Goal: Task Accomplishment & Management: Use online tool/utility

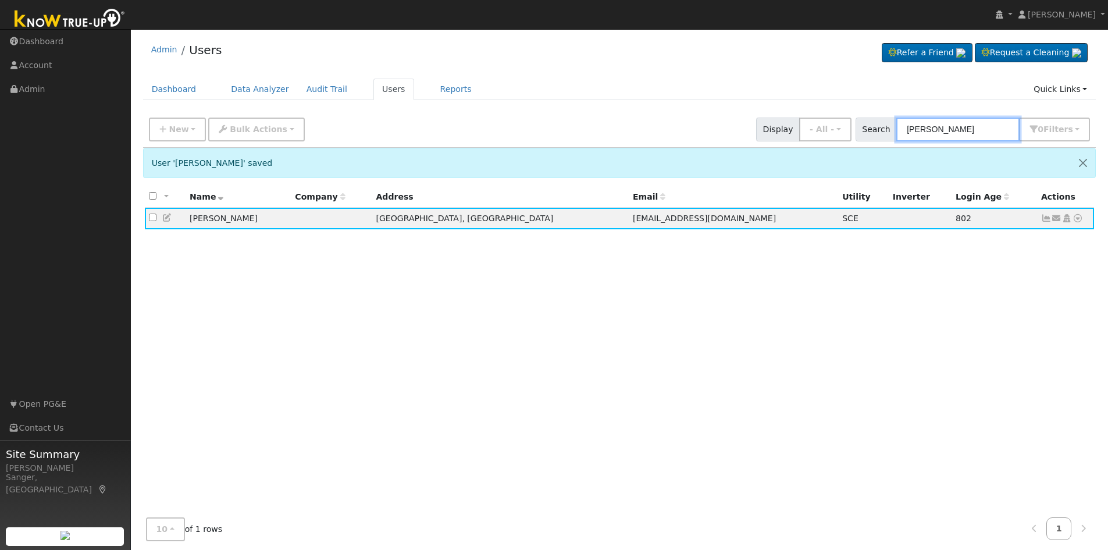
drag, startPoint x: 961, startPoint y: 126, endPoint x: 884, endPoint y: 133, distance: 77.7
click at [884, 133] on div "Search Ozzie Martin 0 Filter s My accounts Role Show - All - Show Leads Admin B…" at bounding box center [972, 129] width 235 height 24
paste input "[PERSON_NAME]"
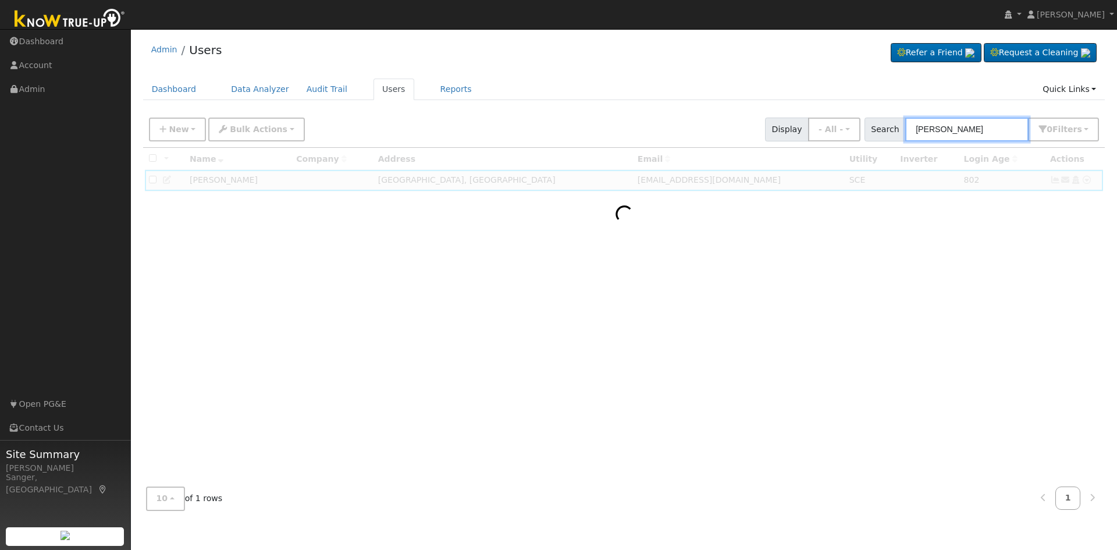
type input "[PERSON_NAME]"
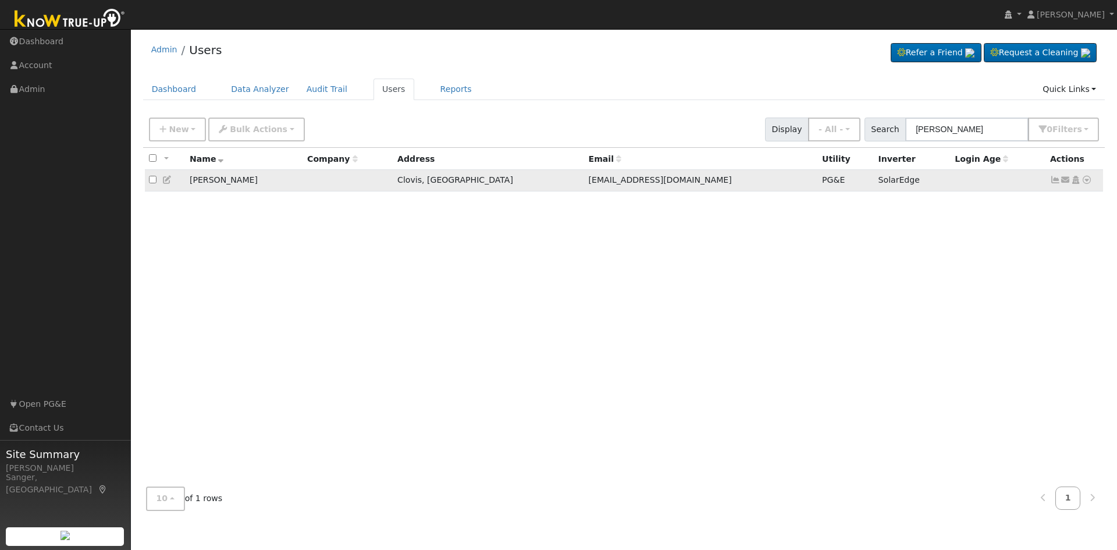
click at [1086, 183] on icon at bounding box center [1086, 180] width 10 height 8
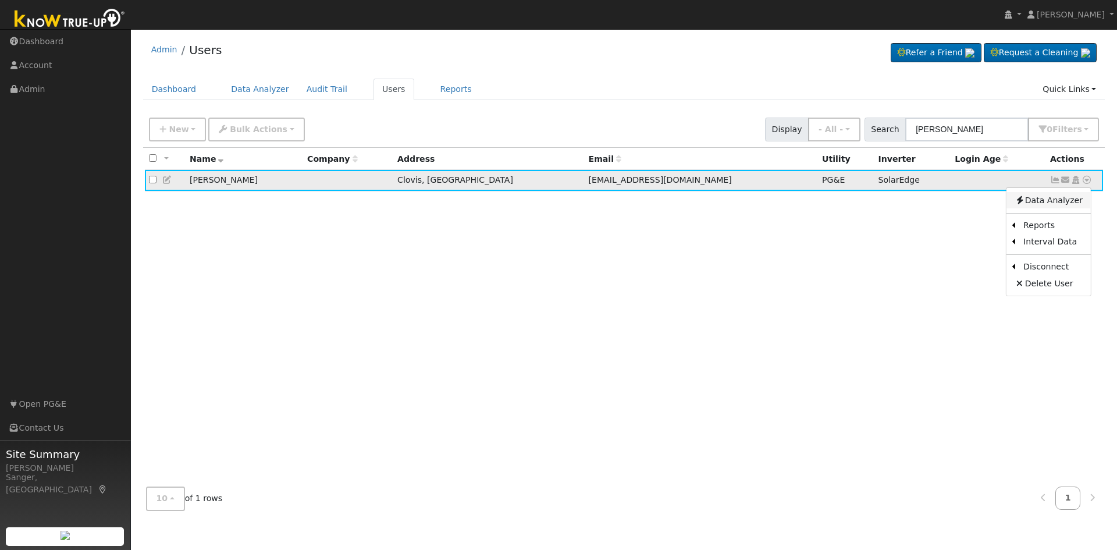
click at [1032, 207] on link "Data Analyzer" at bounding box center [1048, 200] width 84 height 16
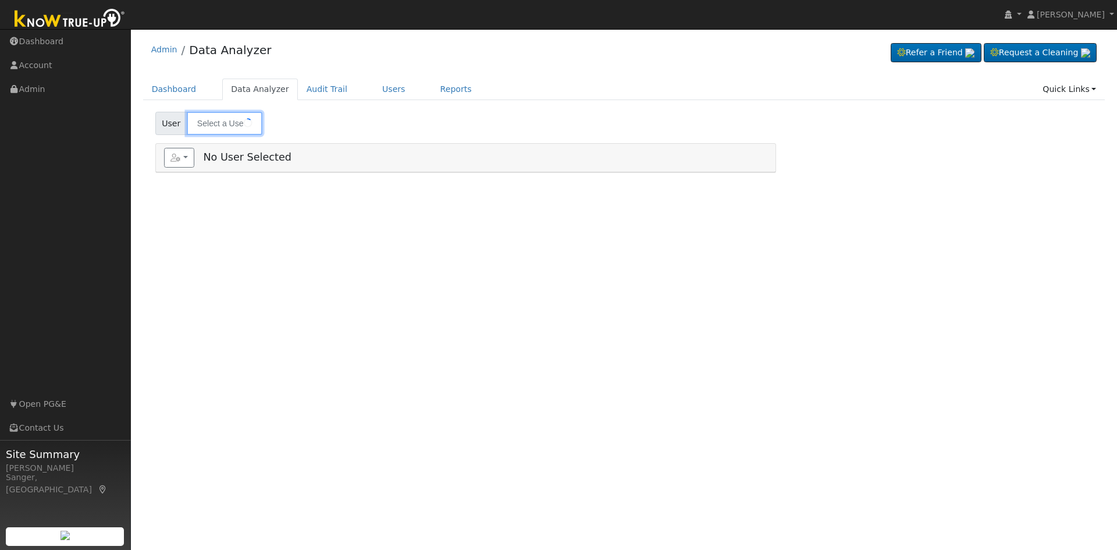
type input "[PERSON_NAME]"
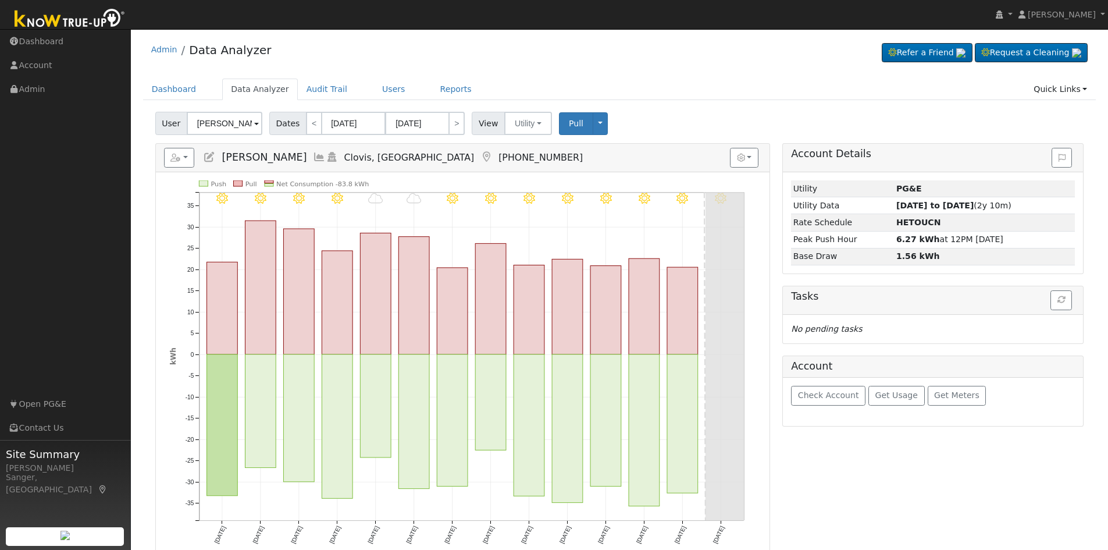
click at [313, 158] on icon at bounding box center [319, 157] width 13 height 10
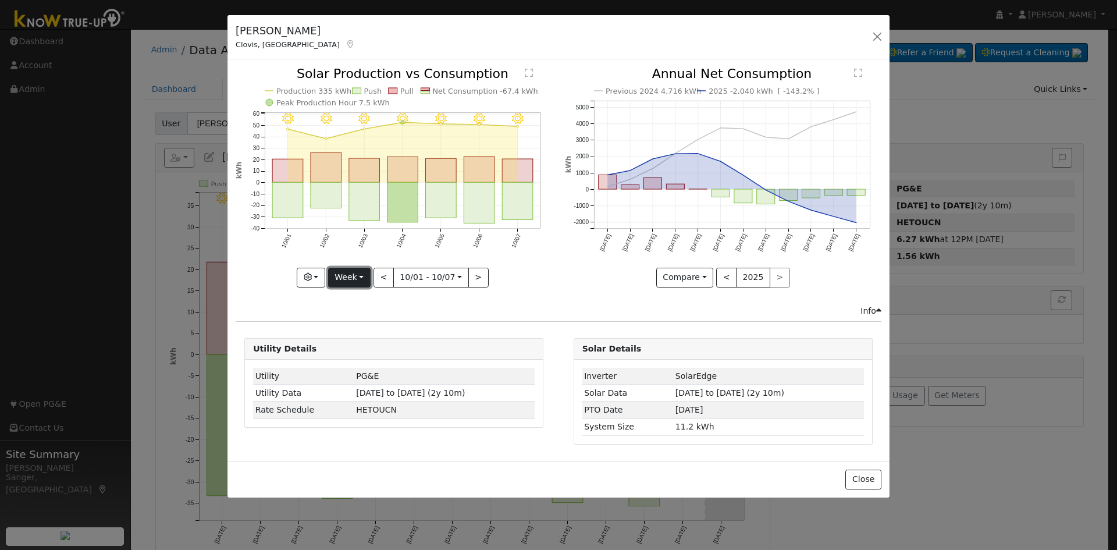
click at [341, 273] on button "Week" at bounding box center [349, 277] width 42 height 20
click at [361, 352] on link "Year" at bounding box center [369, 350] width 81 height 16
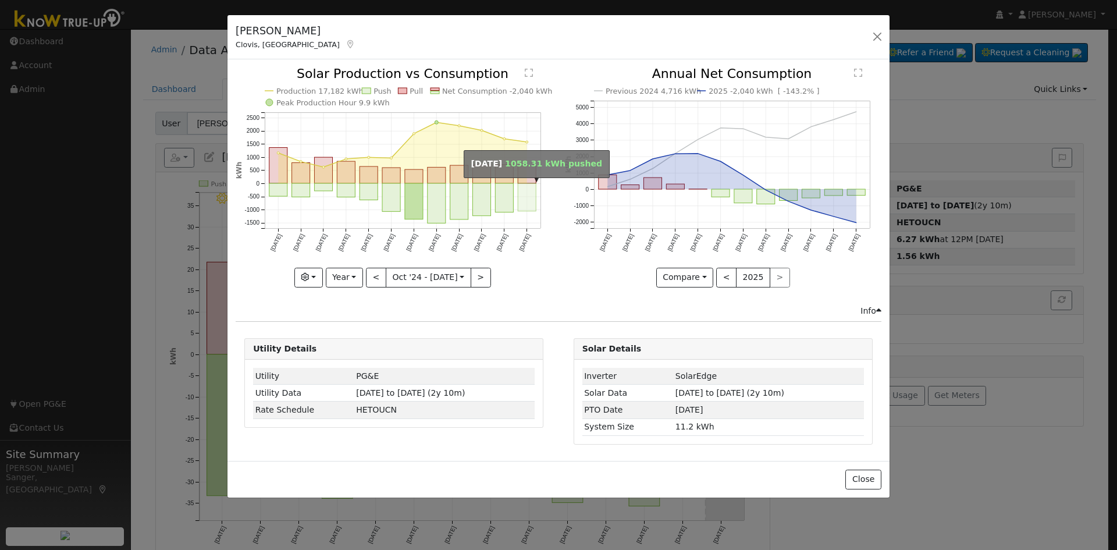
click at [522, 198] on rect "onclick=""" at bounding box center [527, 197] width 18 height 28
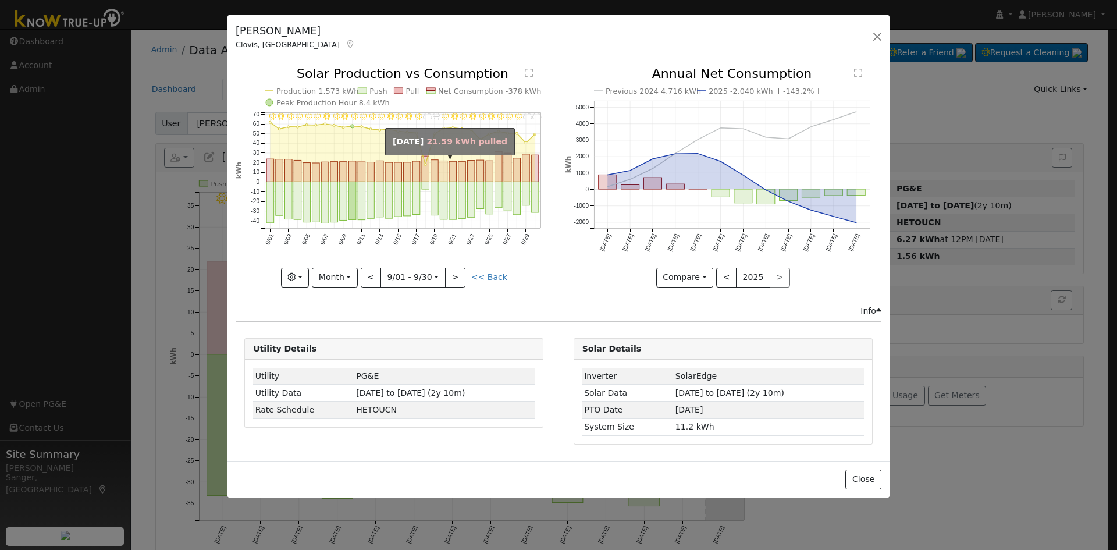
click at [444, 174] on rect "onclick=""" at bounding box center [444, 171] width 8 height 21
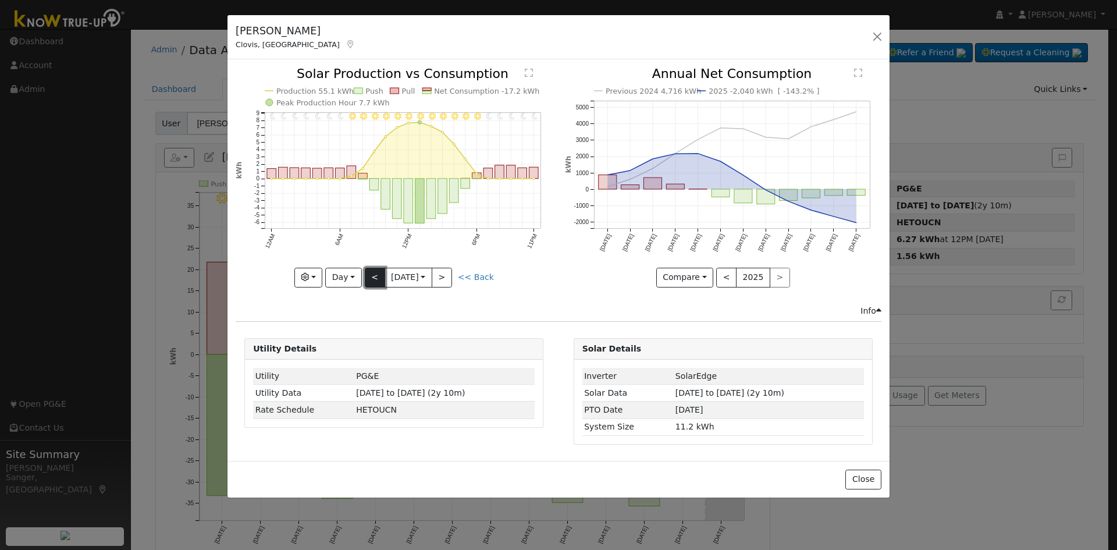
click at [375, 275] on button "<" at bounding box center [375, 277] width 20 height 20
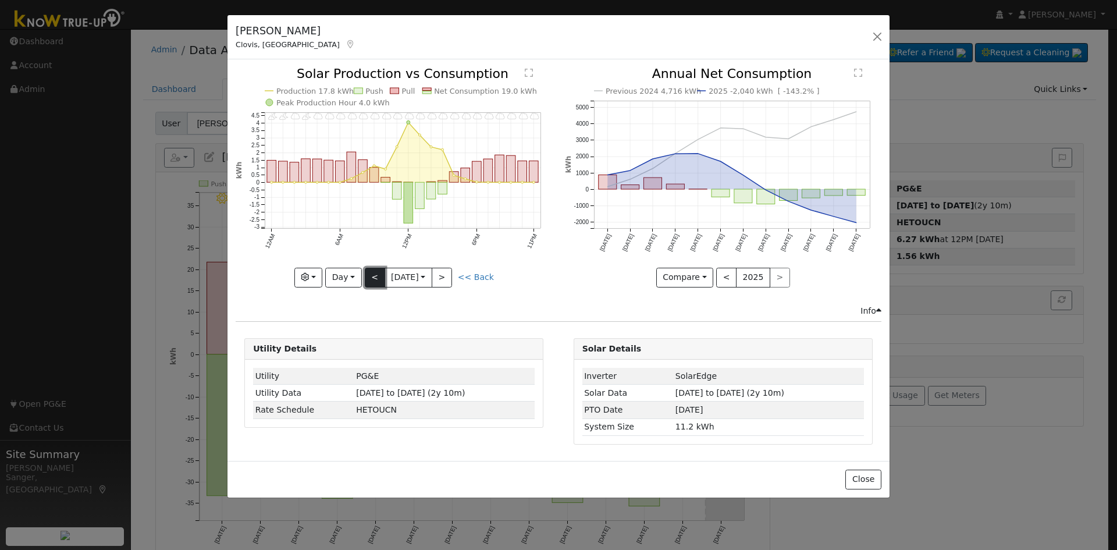
click at [375, 275] on button "<" at bounding box center [375, 277] width 20 height 20
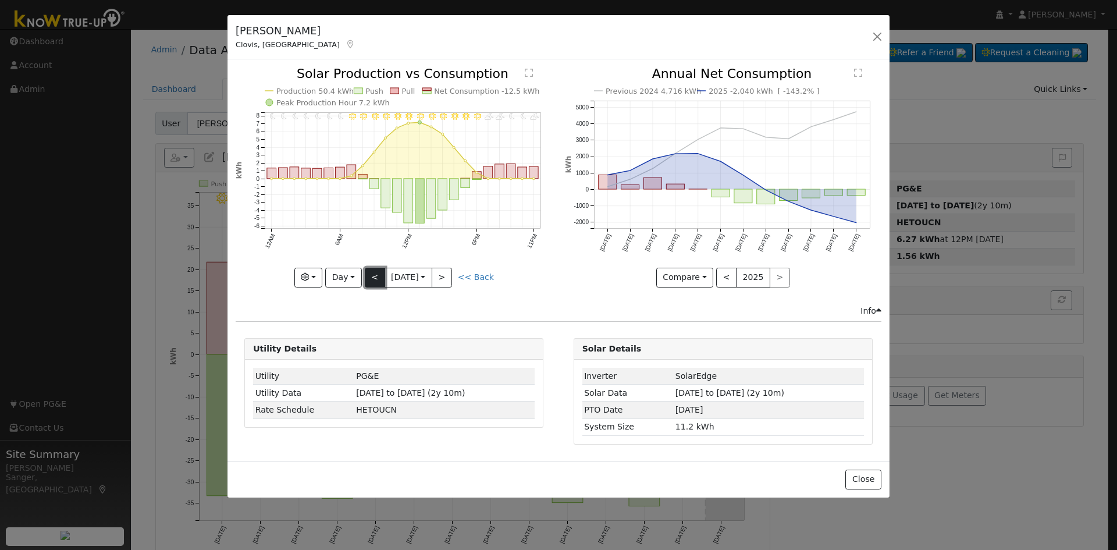
click at [375, 275] on button "<" at bounding box center [375, 277] width 20 height 20
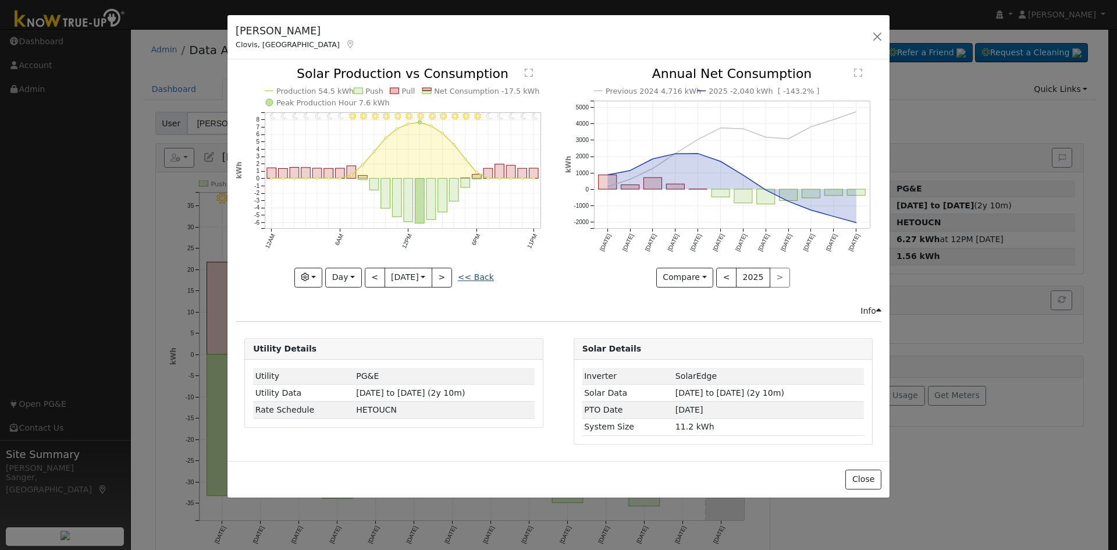
click at [475, 276] on link "<< Back" at bounding box center [476, 276] width 36 height 9
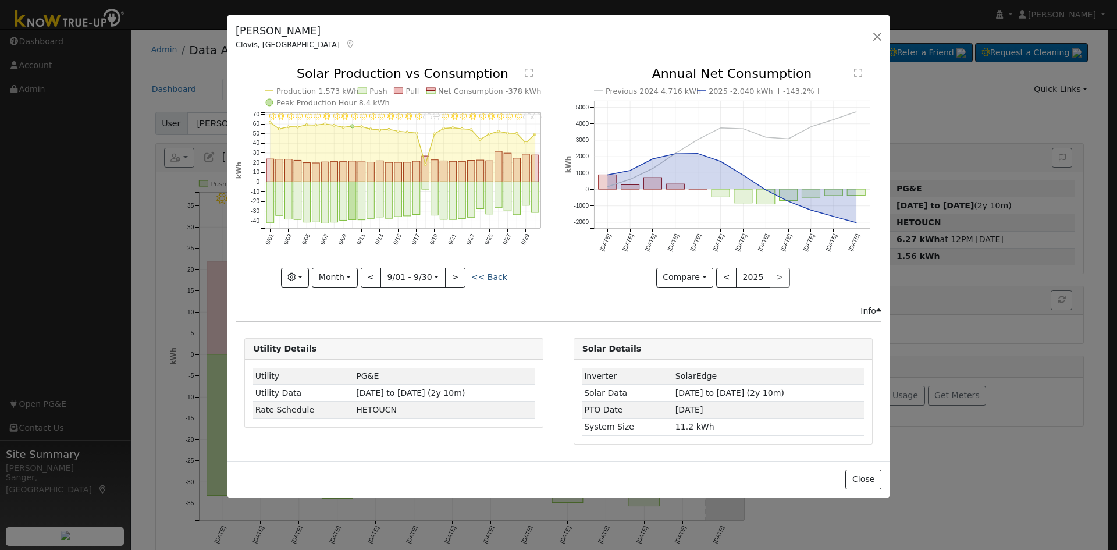
click at [477, 275] on link "<< Back" at bounding box center [489, 276] width 36 height 9
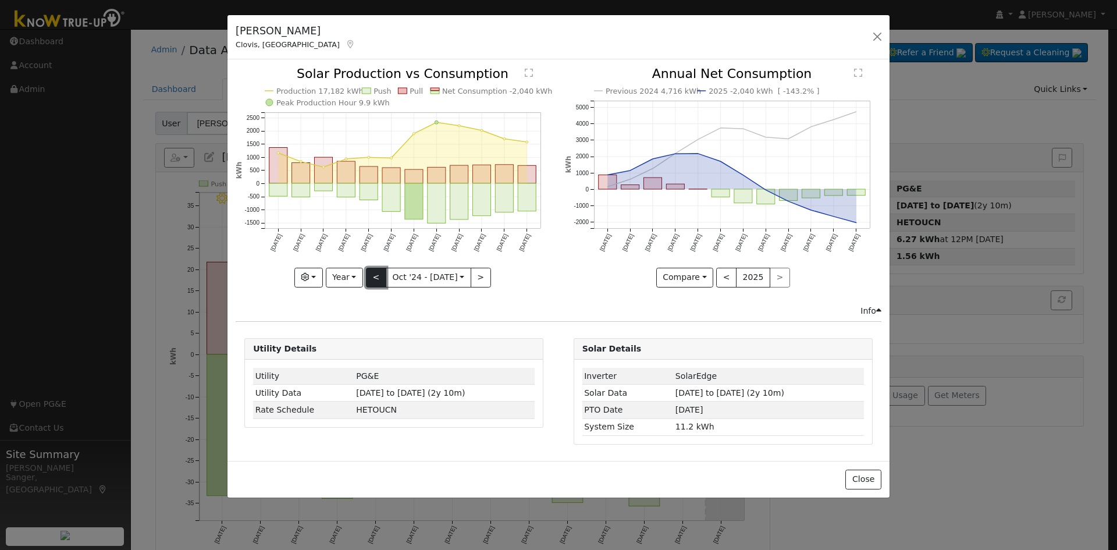
click at [376, 277] on button "<" at bounding box center [376, 277] width 20 height 20
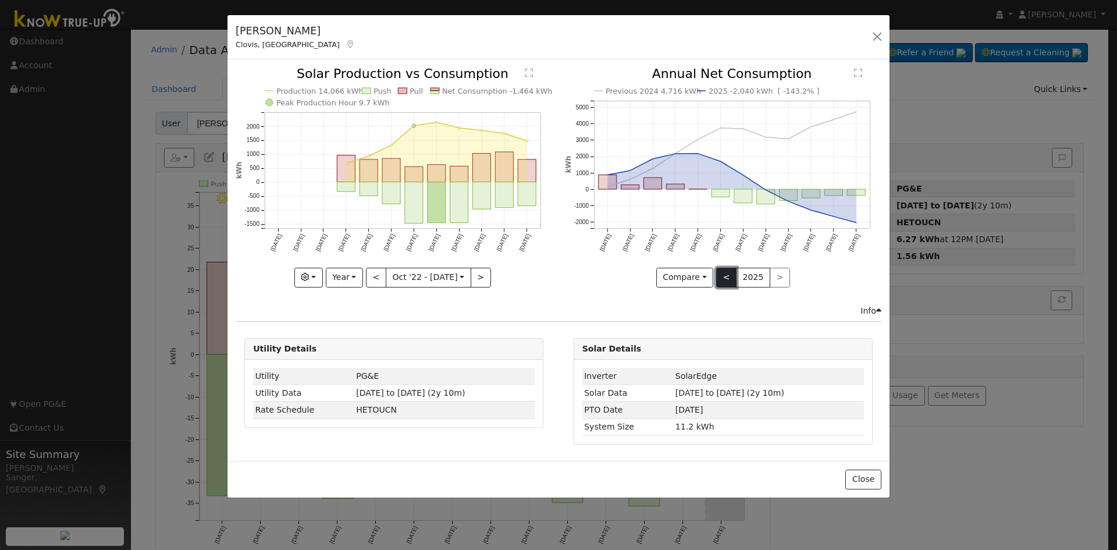
click at [727, 281] on button "<" at bounding box center [726, 277] width 20 height 20
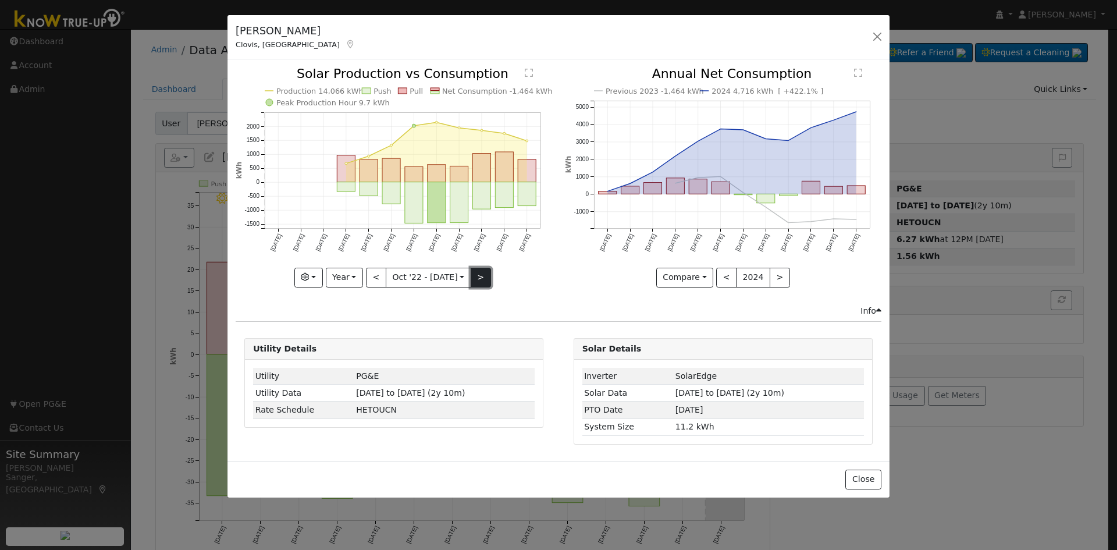
click at [476, 275] on button ">" at bounding box center [480, 277] width 20 height 20
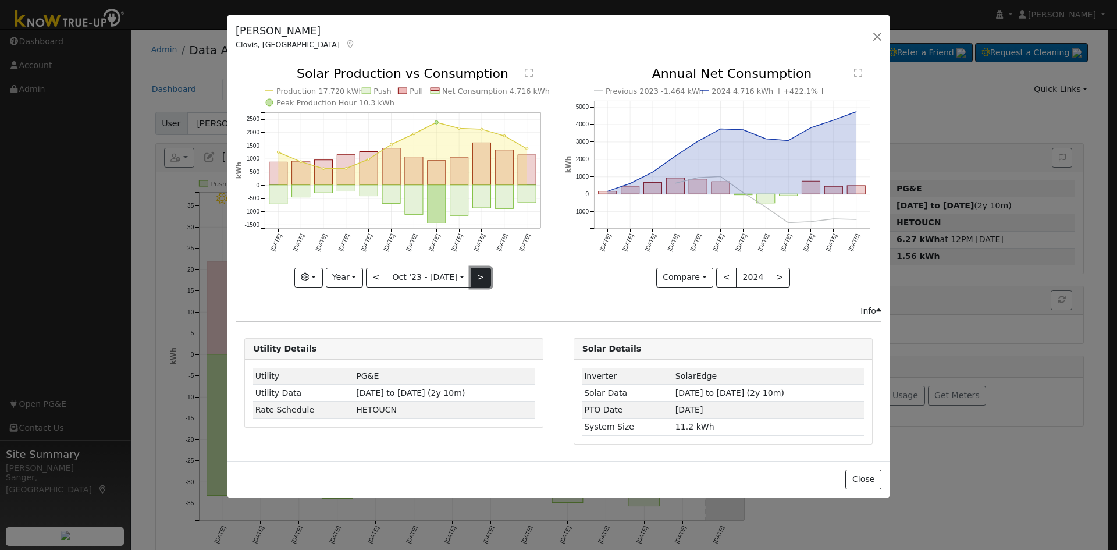
click at [476, 275] on button ">" at bounding box center [480, 277] width 20 height 20
type input "[DATE]"
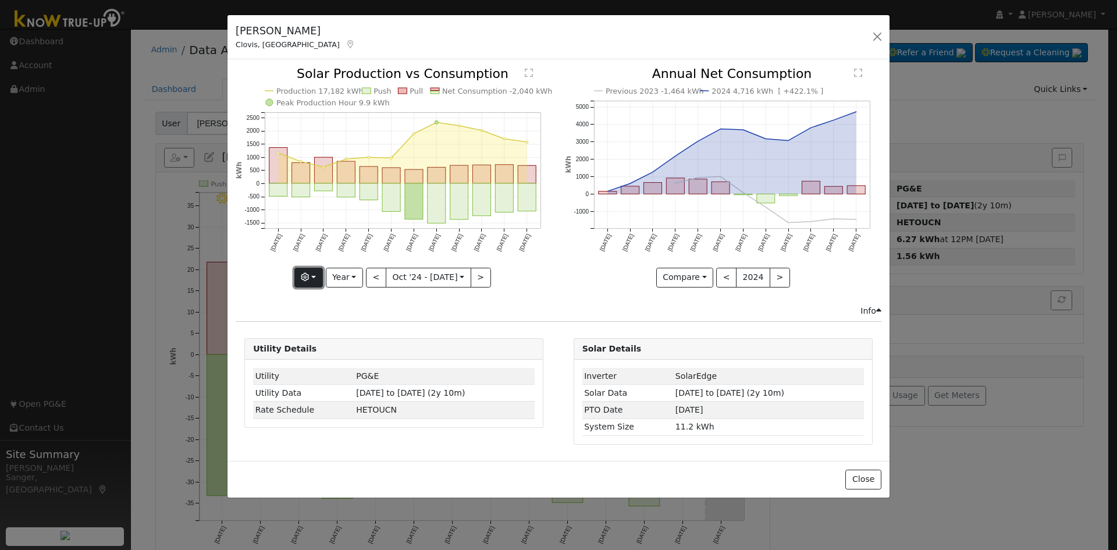
click at [306, 278] on icon "button" at bounding box center [305, 277] width 8 height 8
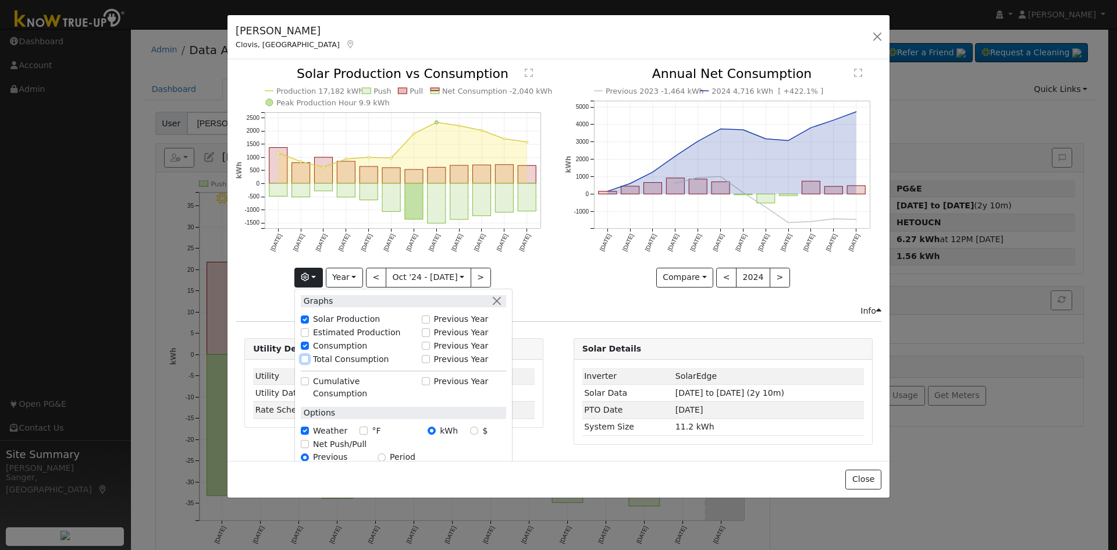
click at [306, 358] on input "Total Consumption" at bounding box center [305, 359] width 8 height 8
checkbox input "true"
click at [545, 271] on icon "Production 17,182 kWh Push Pull Total Consumption 15,142 kWh Net Consumption -2…" at bounding box center [394, 176] width 316 height 218
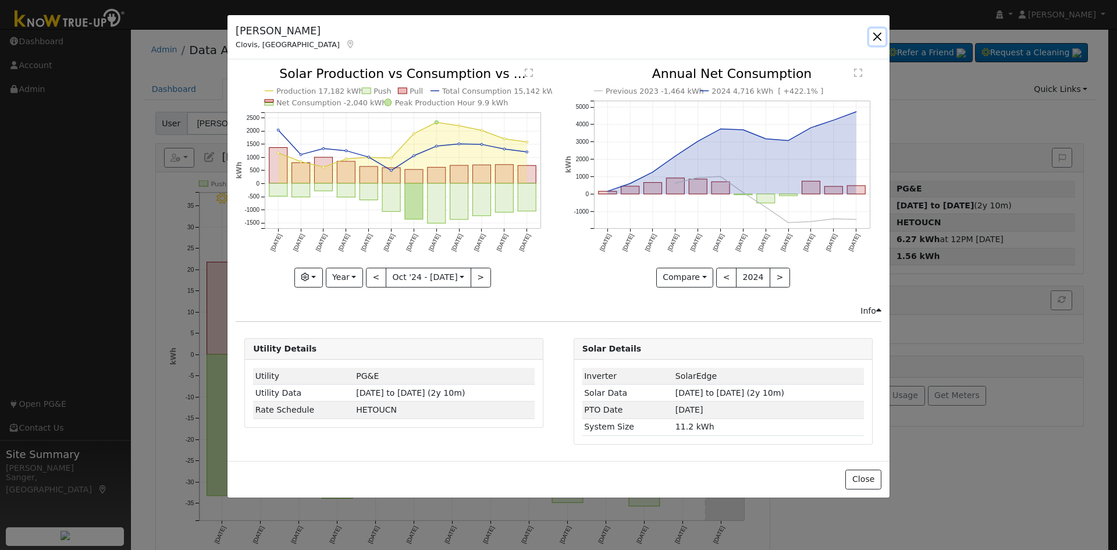
click at [877, 34] on button "button" at bounding box center [877, 36] width 16 height 16
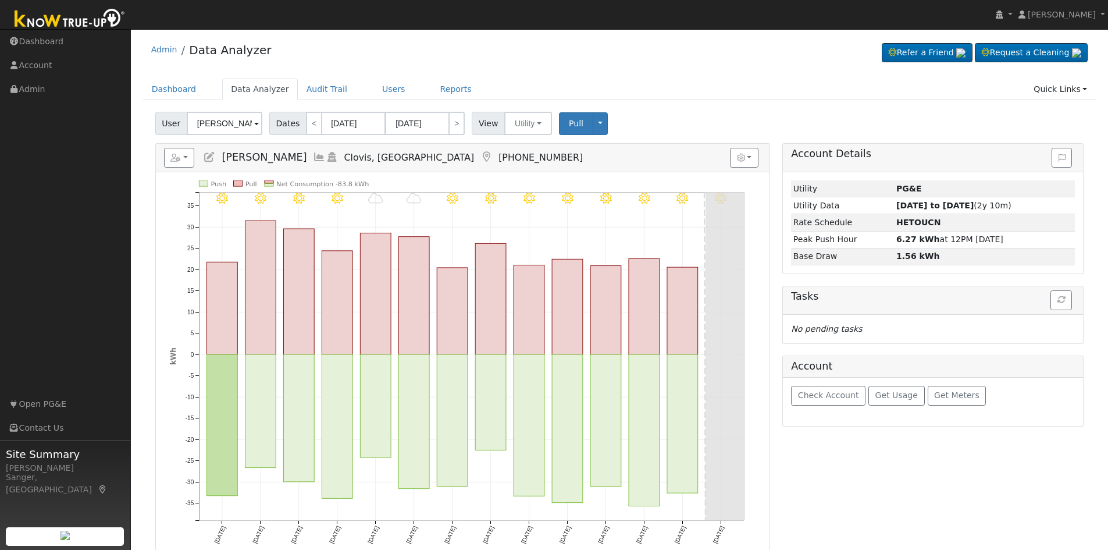
click at [208, 155] on icon at bounding box center [209, 157] width 13 height 10
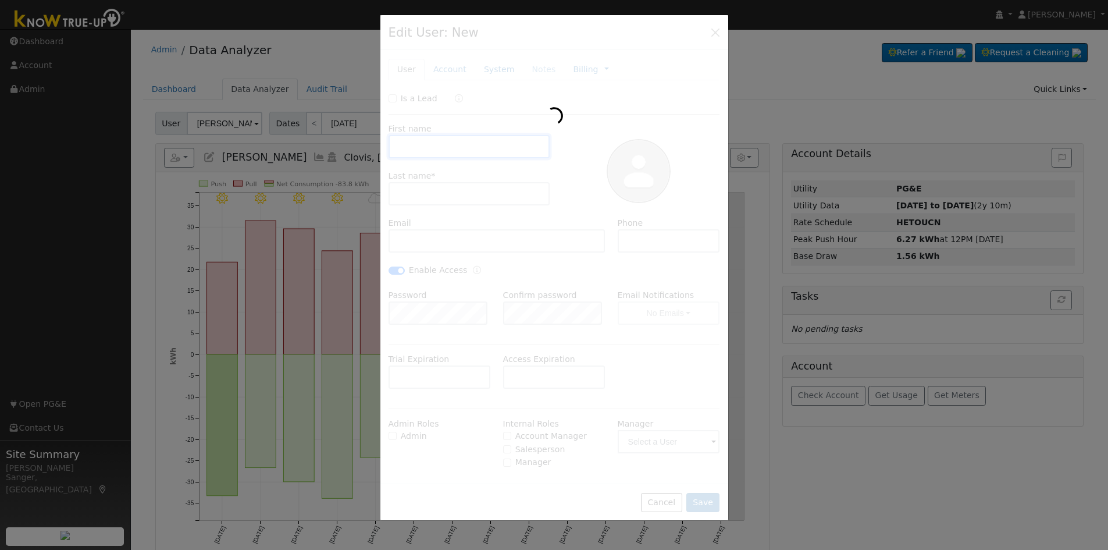
type input "[PERSON_NAME]"
type input "[EMAIL_ADDRESS][DOMAIN_NAME]"
type input "559.289.3971"
checkbox input "true"
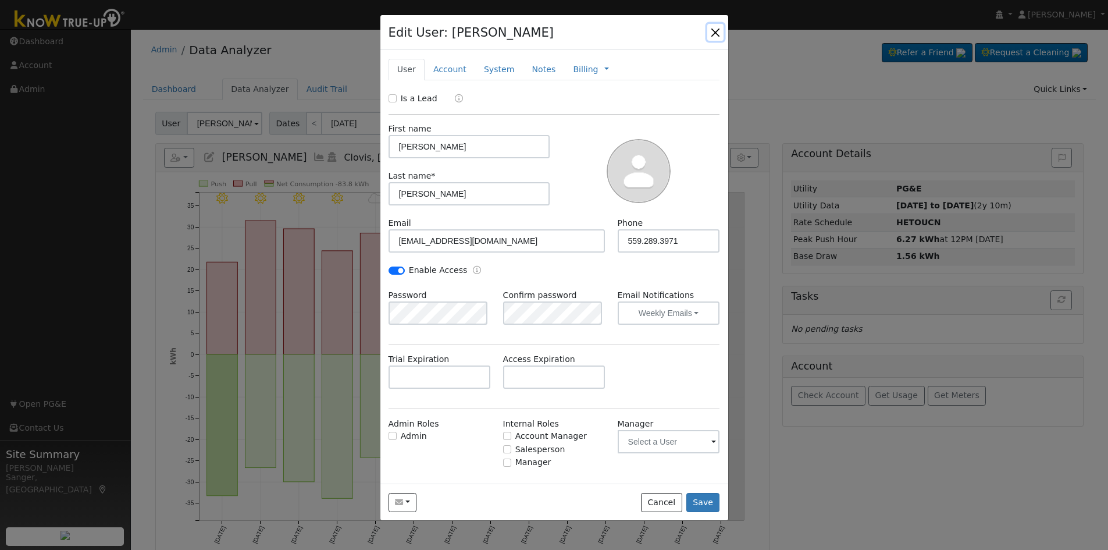
click at [715, 31] on button "button" at bounding box center [715, 32] width 16 height 16
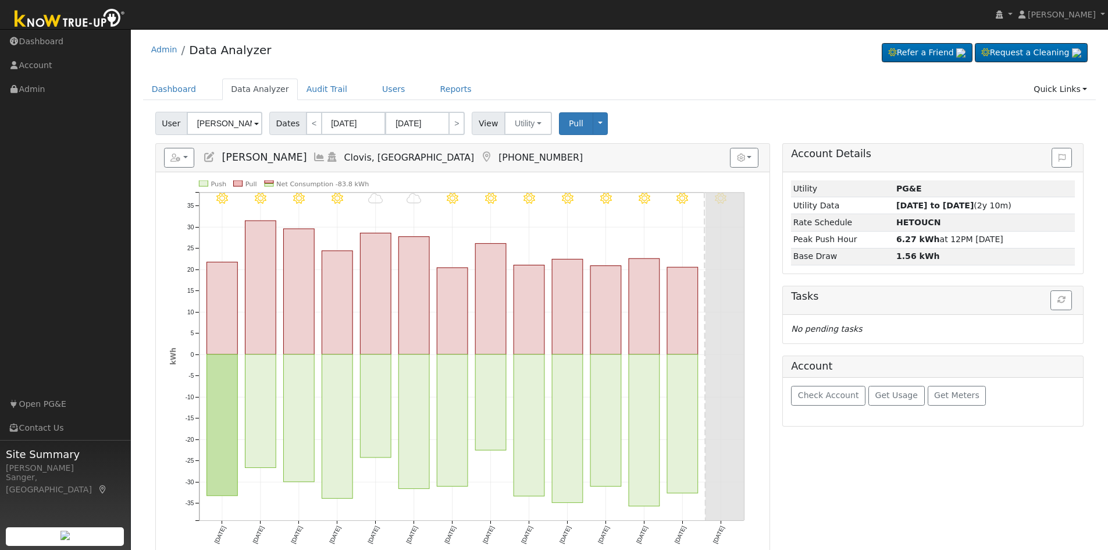
click at [313, 157] on icon at bounding box center [319, 157] width 13 height 10
